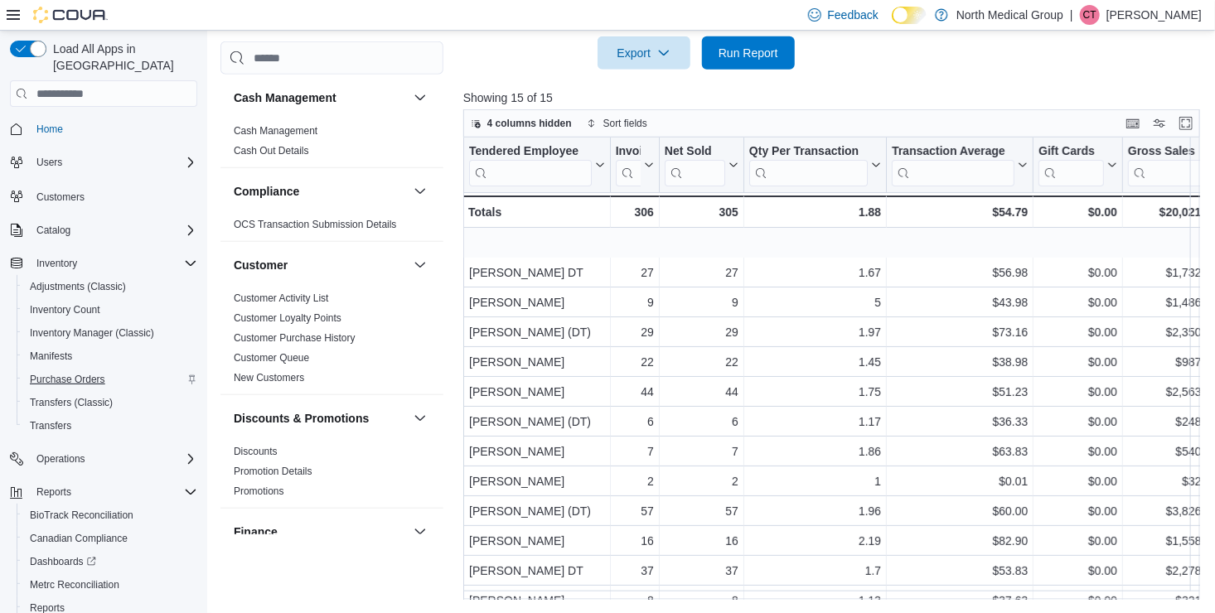
scroll to position [84, 0]
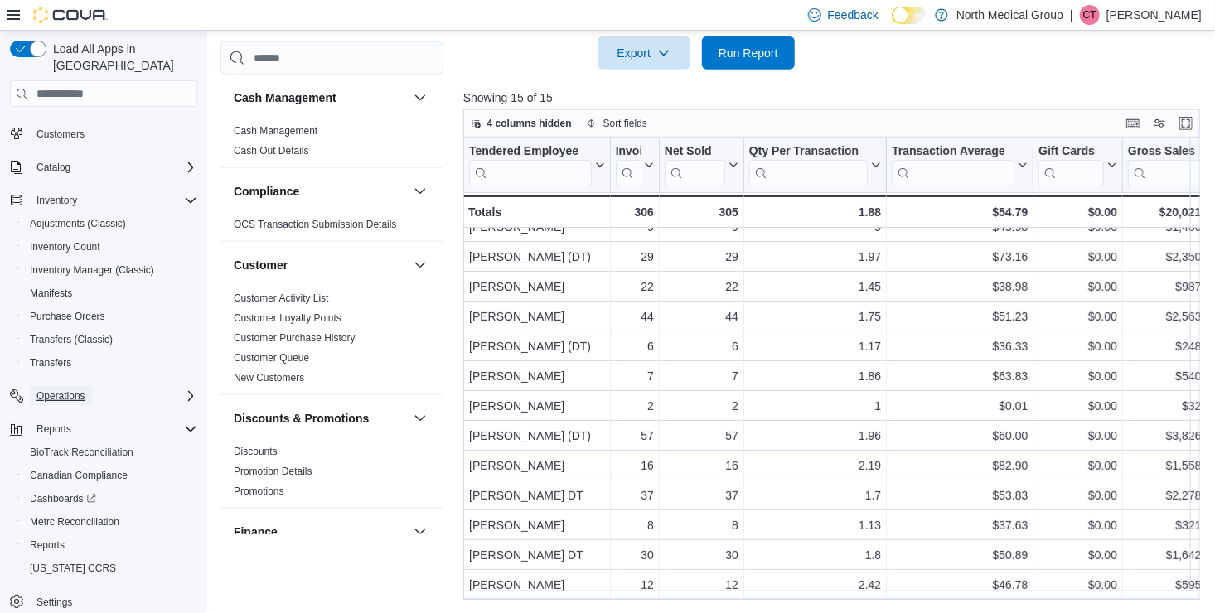
click at [65, 390] on span "Operations" at bounding box center [60, 396] width 49 height 13
click at [65, 413] on span "Cash Management" at bounding box center [72, 419] width 84 height 13
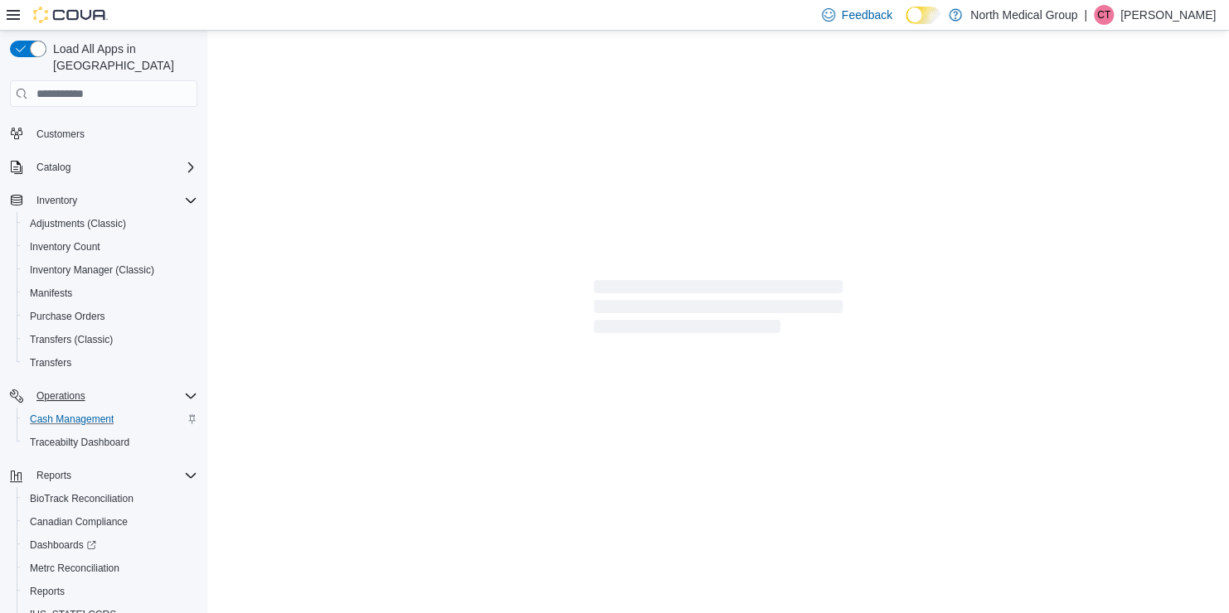
scroll to position [63, 0]
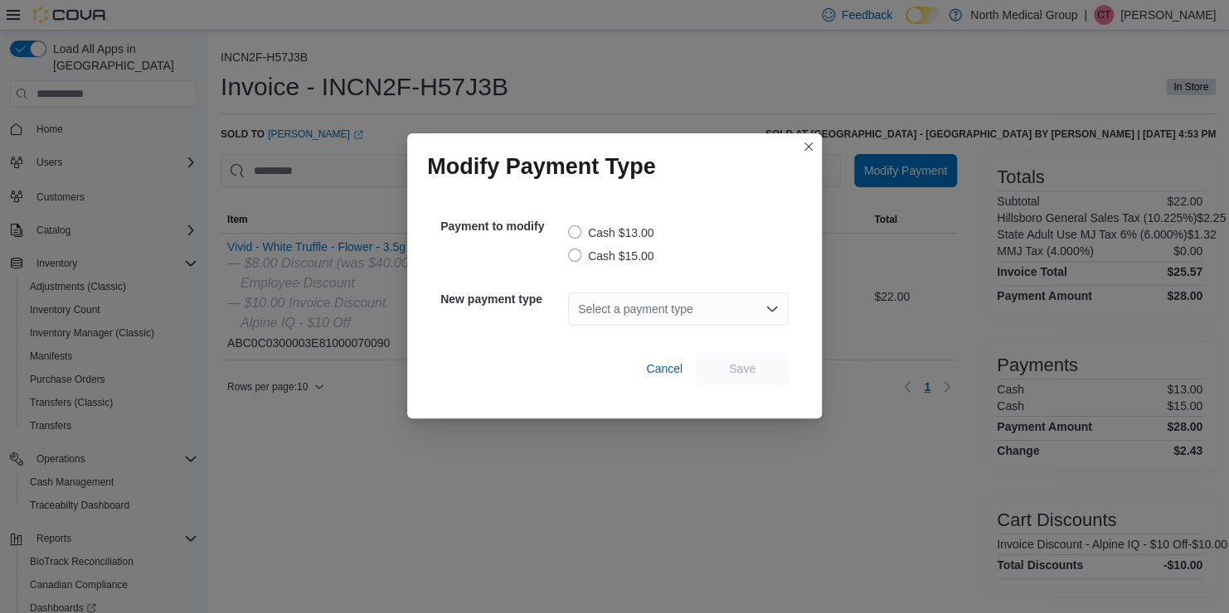
click at [576, 254] on label "Cash $15.00" at bounding box center [610, 256] width 85 height 20
click at [619, 306] on div "Select a payment type" at bounding box center [678, 309] width 221 height 33
click at [620, 339] on span "Debit" at bounding box center [688, 337] width 181 height 17
click at [766, 365] on span "Save" at bounding box center [741, 367] width 73 height 33
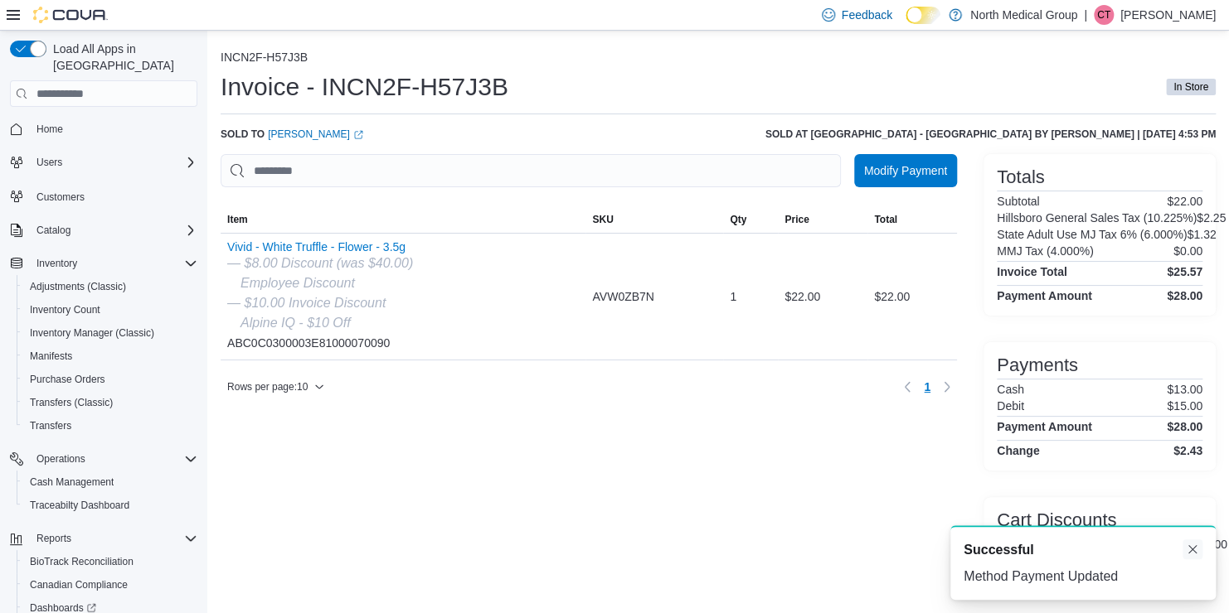
click at [1195, 547] on button "Dismiss toast" at bounding box center [1192, 550] width 20 height 20
